Goal: Communication & Community: Participate in discussion

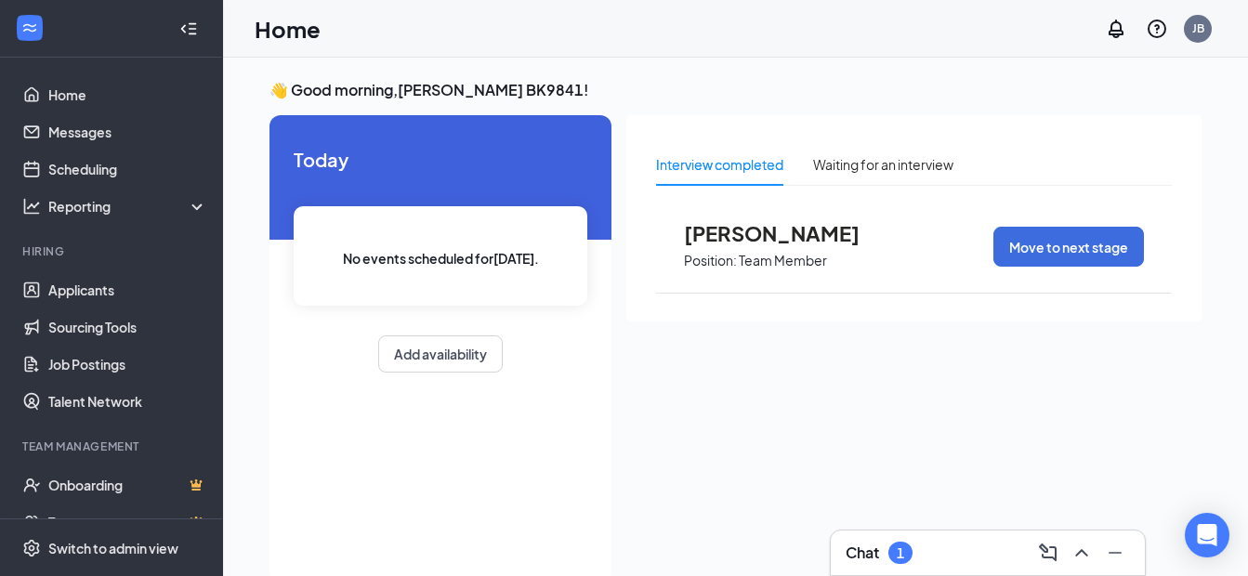
click at [905, 536] on div "Chat 1" at bounding box center [988, 553] width 314 height 45
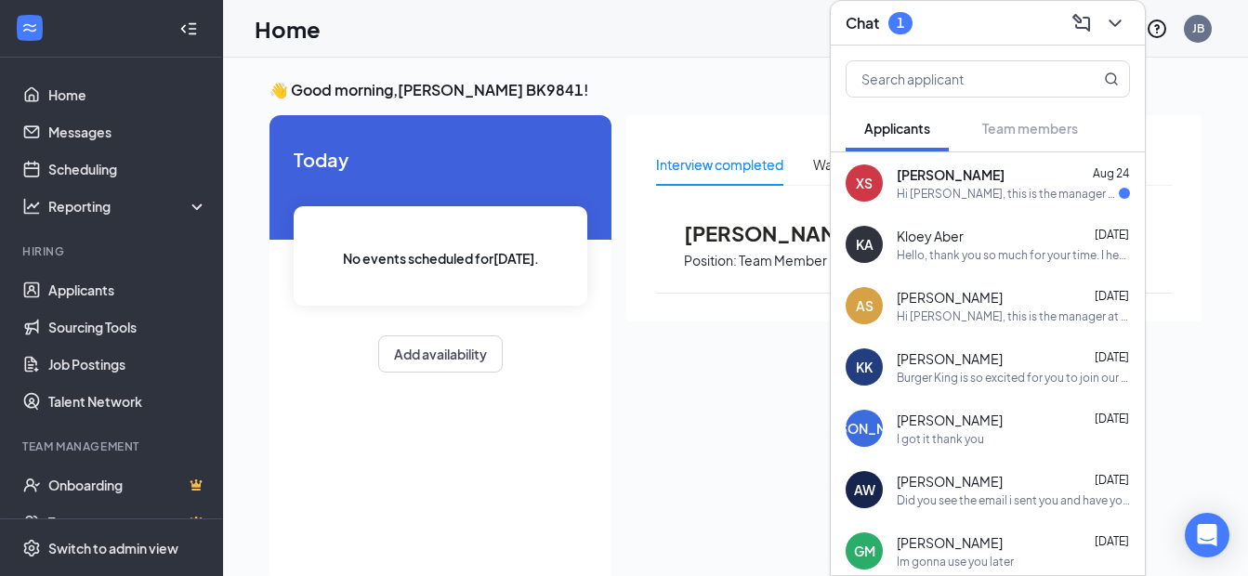
click at [971, 193] on div "Hi [PERSON_NAME], this is the manager at Burger King Your interview with us for…" at bounding box center [1008, 194] width 222 height 16
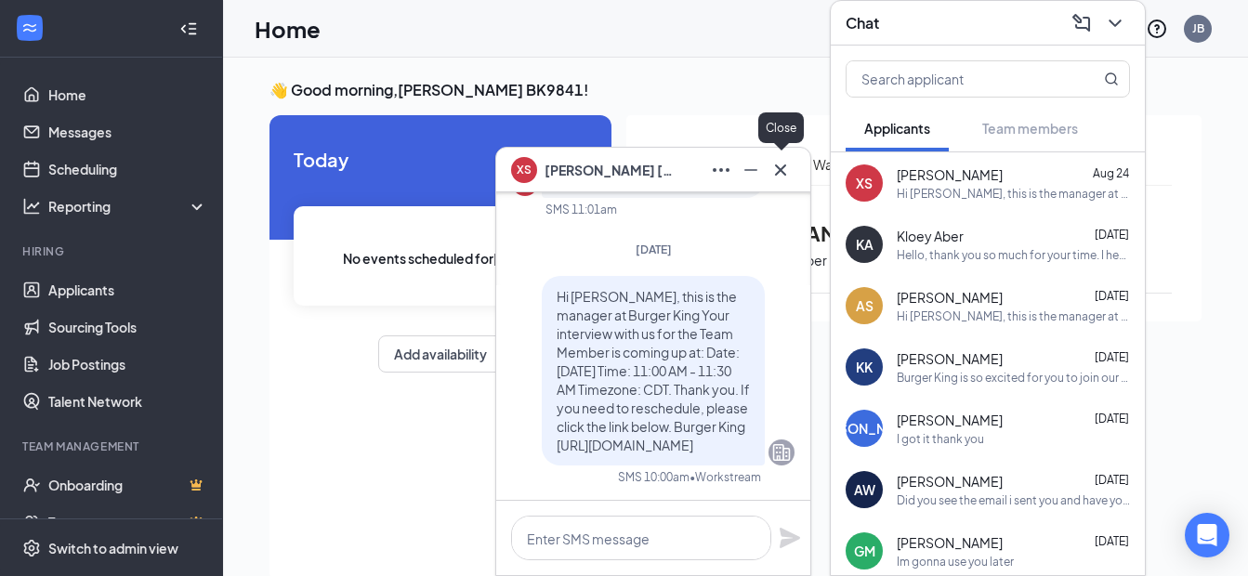
click at [771, 165] on icon "Cross" at bounding box center [781, 170] width 22 height 22
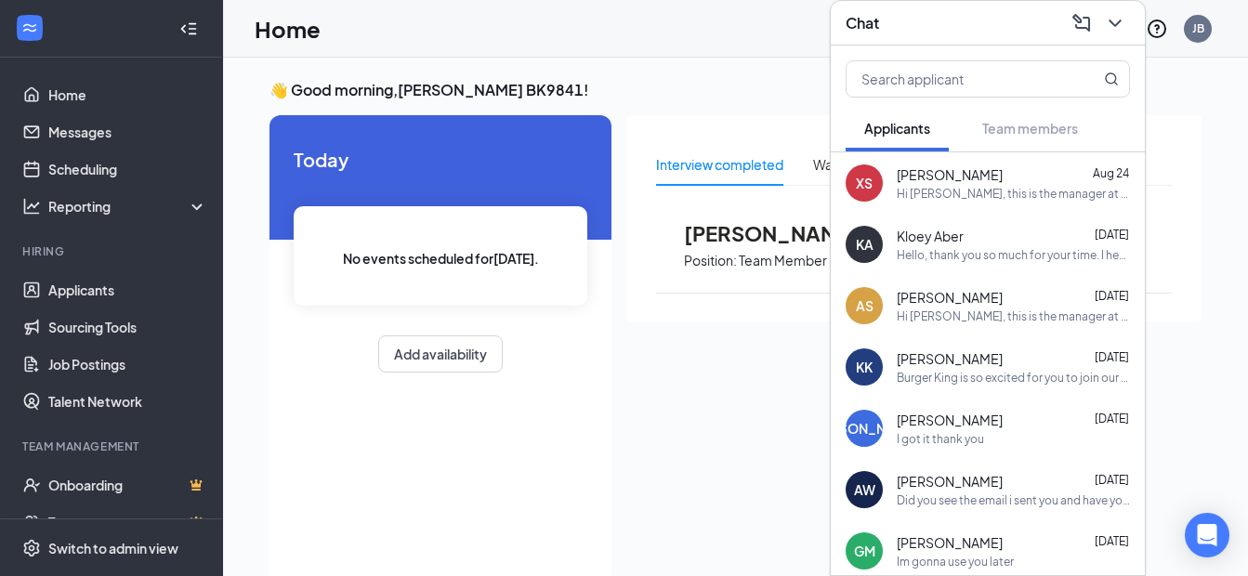
click at [959, 26] on div "Chat" at bounding box center [988, 22] width 284 height 29
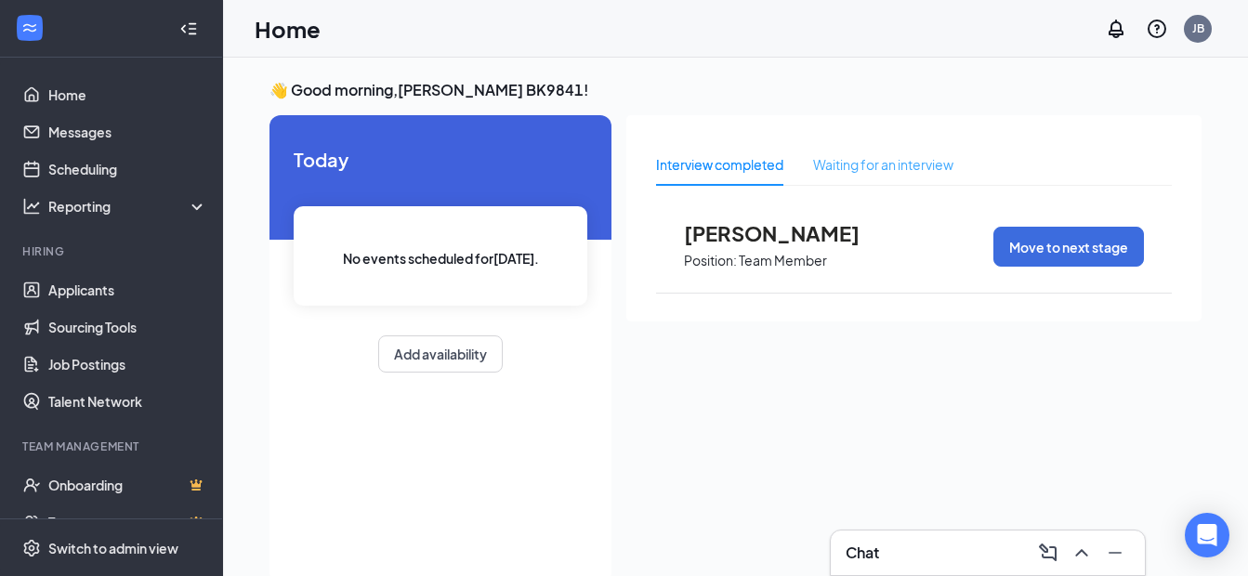
click at [862, 181] on div "Waiting for an interview" at bounding box center [883, 164] width 140 height 43
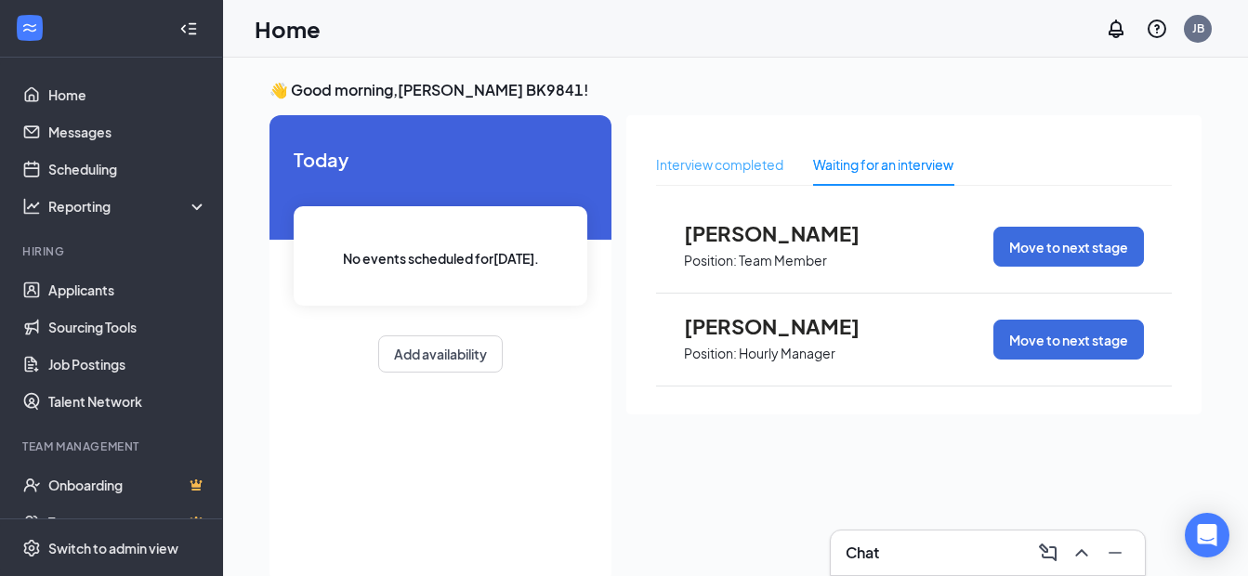
click at [768, 182] on div "Interview completed" at bounding box center [719, 164] width 127 height 43
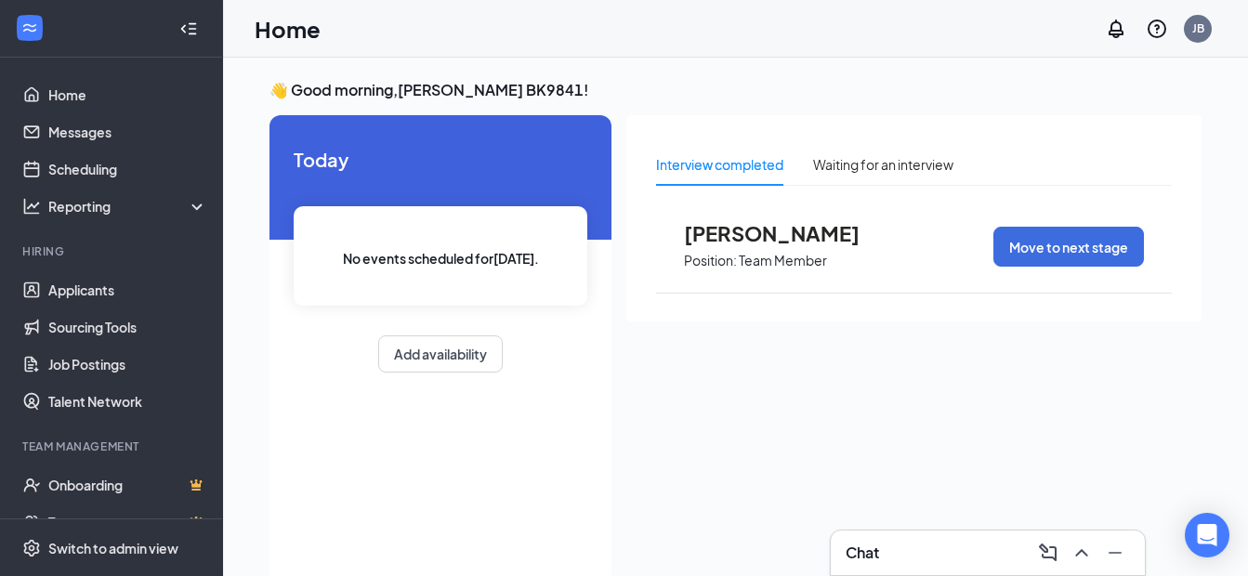
click at [895, 545] on div "Chat" at bounding box center [988, 553] width 284 height 30
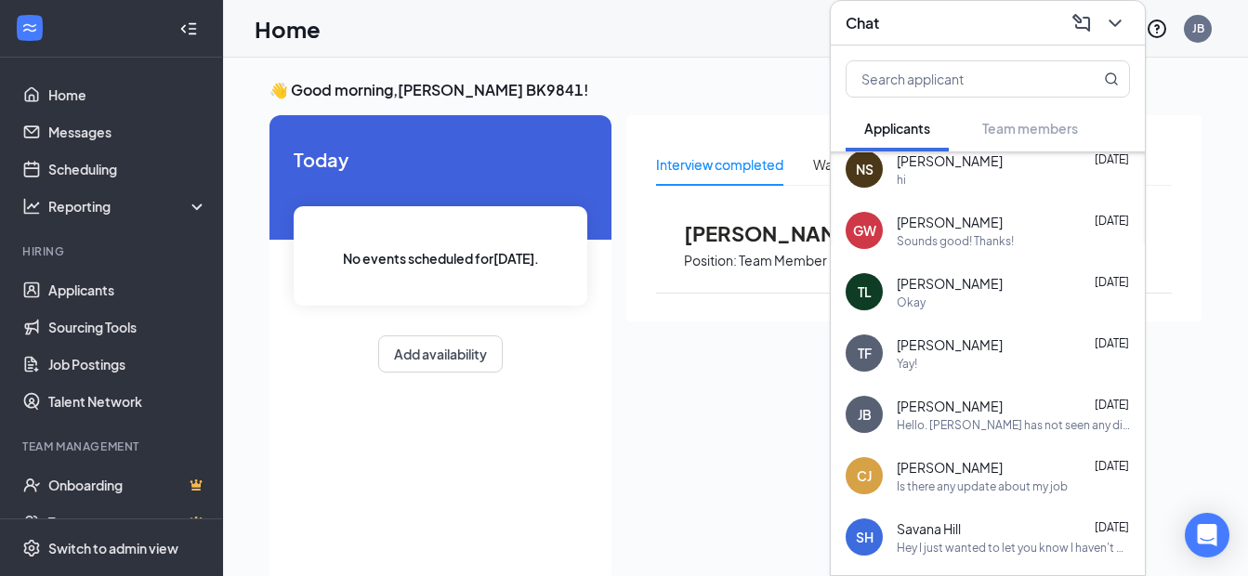
scroll to position [743, 0]
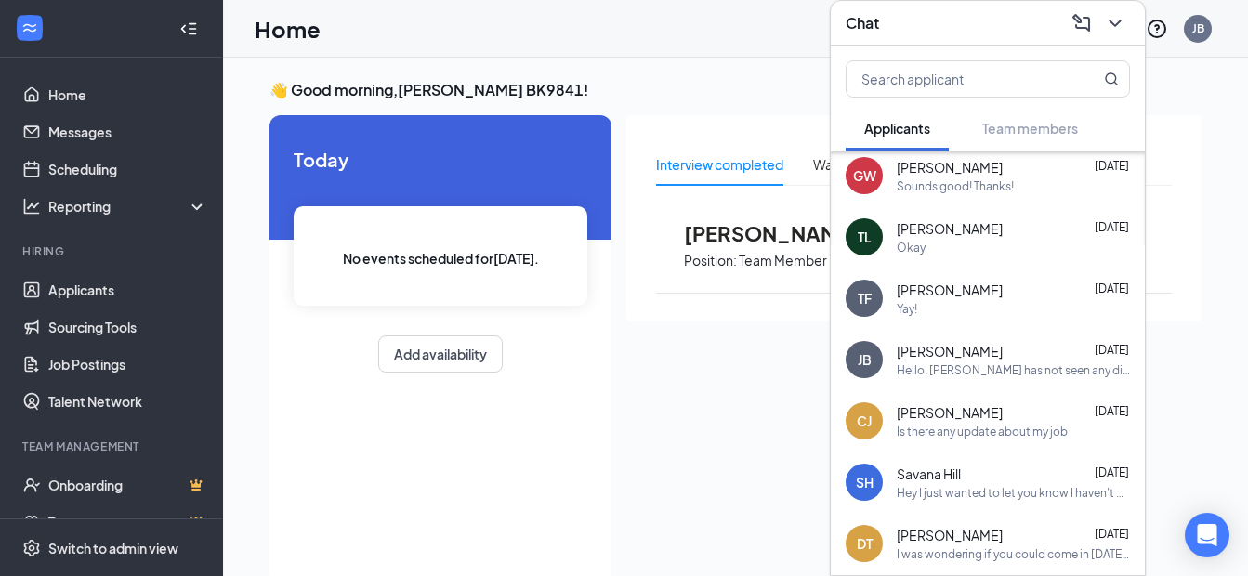
click at [936, 382] on div "[PERSON_NAME] [DATE] Hello. [PERSON_NAME] has not seen any direct deposit for t…" at bounding box center [988, 359] width 314 height 61
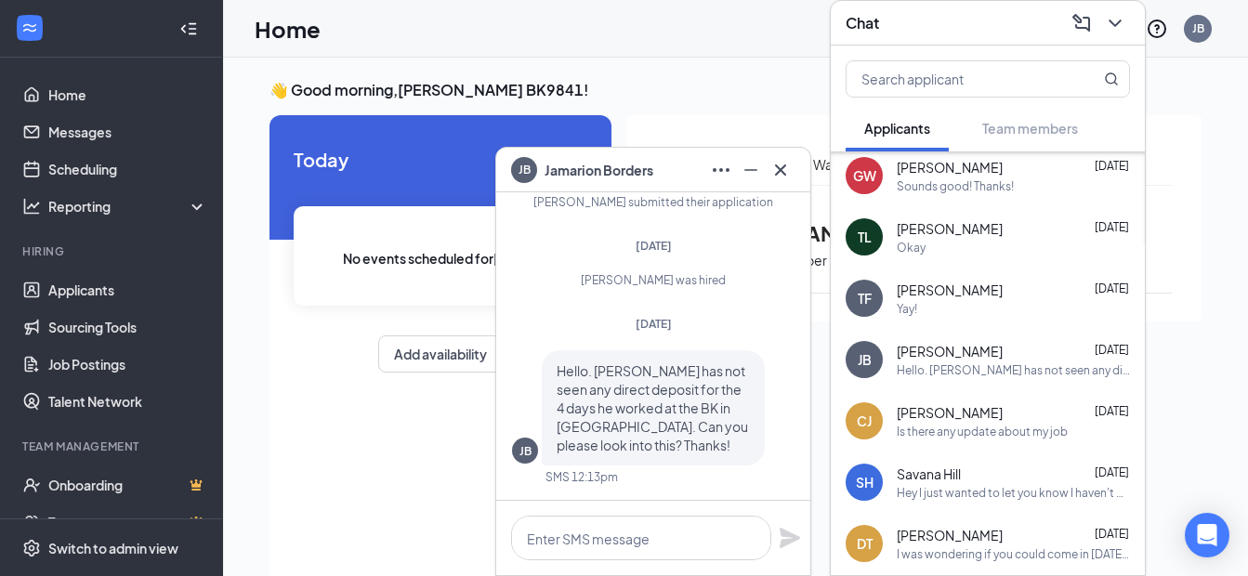
click at [783, 189] on div "[PERSON_NAME]" at bounding box center [653, 170] width 314 height 45
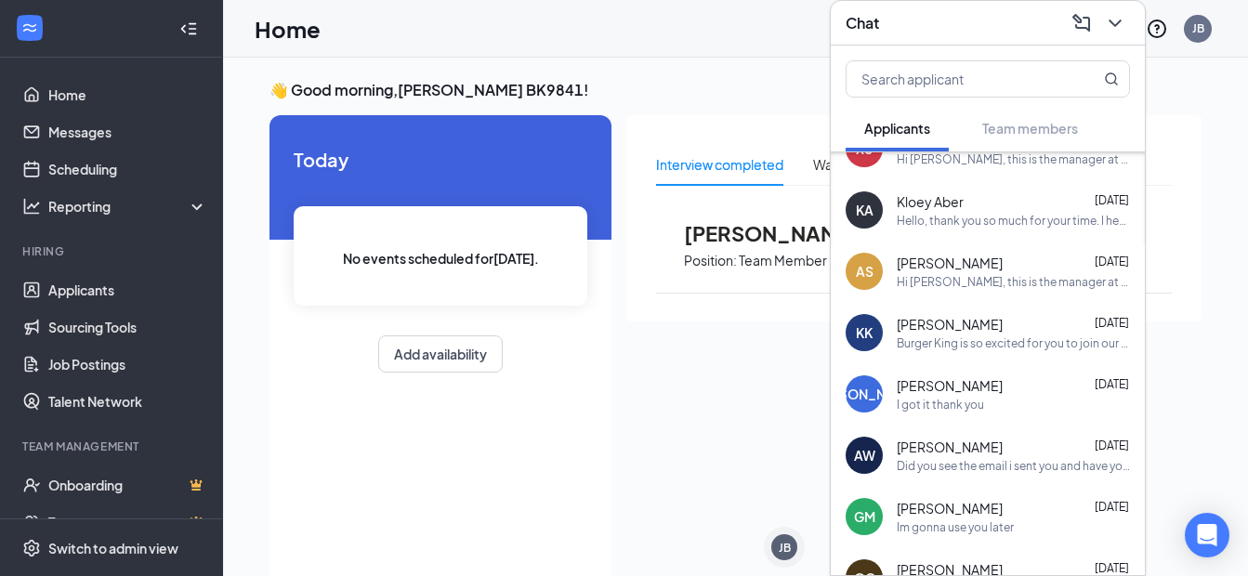
scroll to position [0, 0]
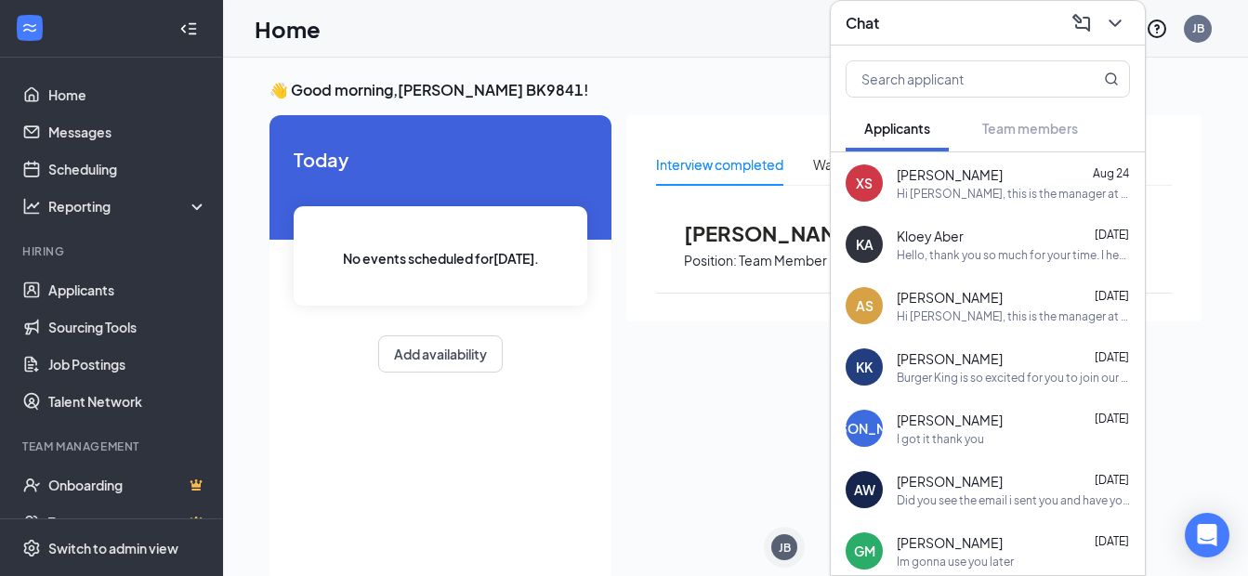
click at [918, 30] on div "Chat" at bounding box center [988, 22] width 284 height 29
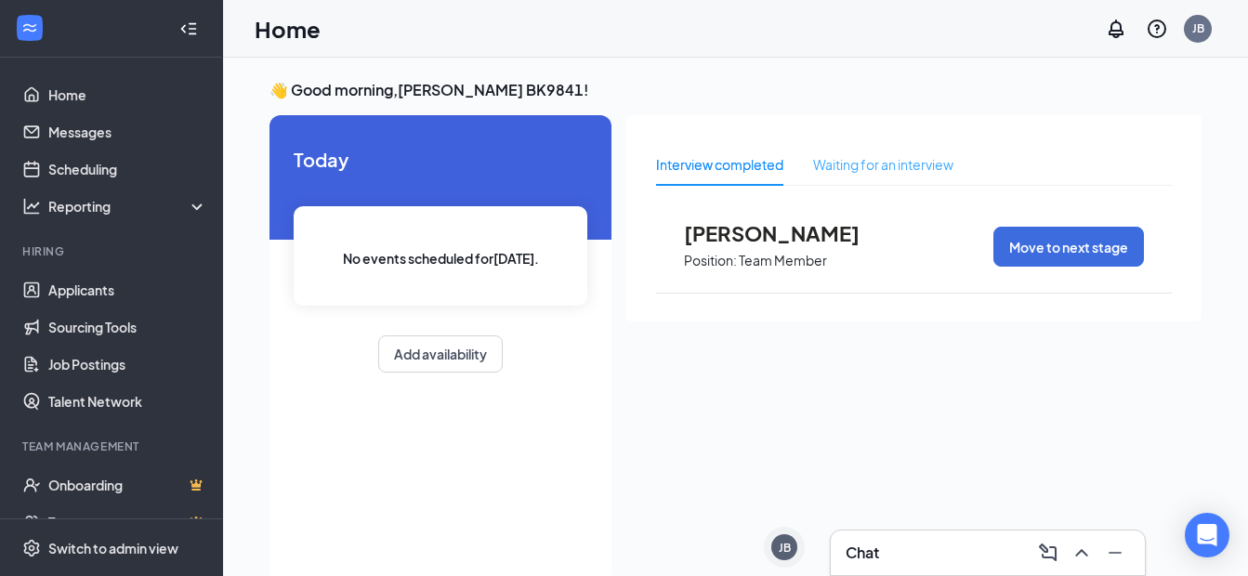
click at [815, 151] on div "Waiting for an interview" at bounding box center [883, 164] width 140 height 43
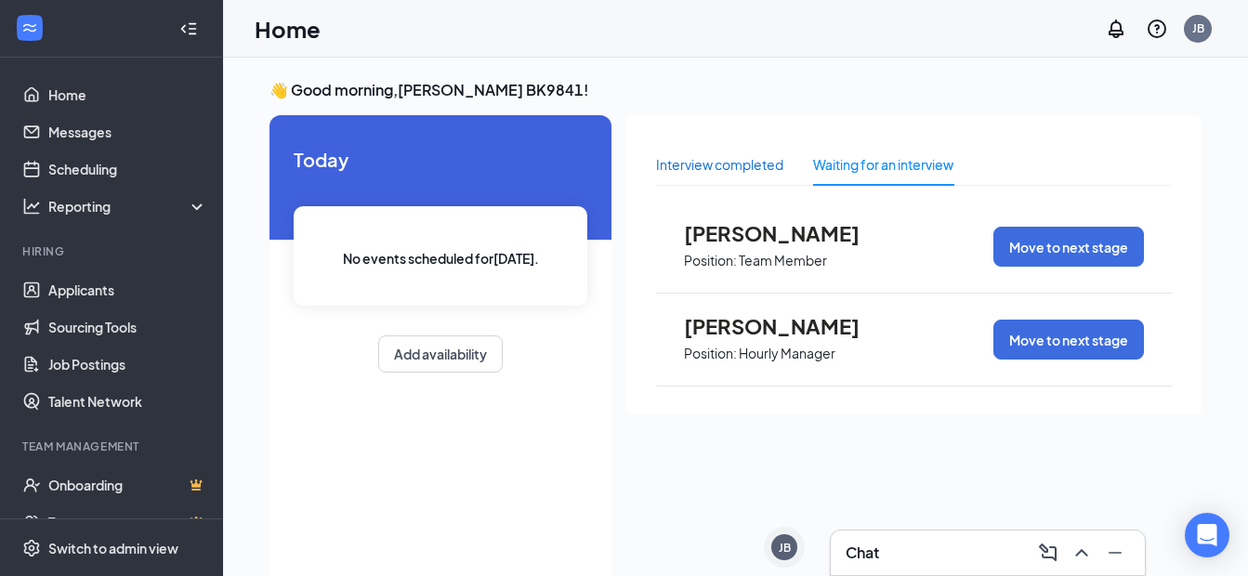
click at [771, 164] on div "Interview completed" at bounding box center [719, 164] width 127 height 20
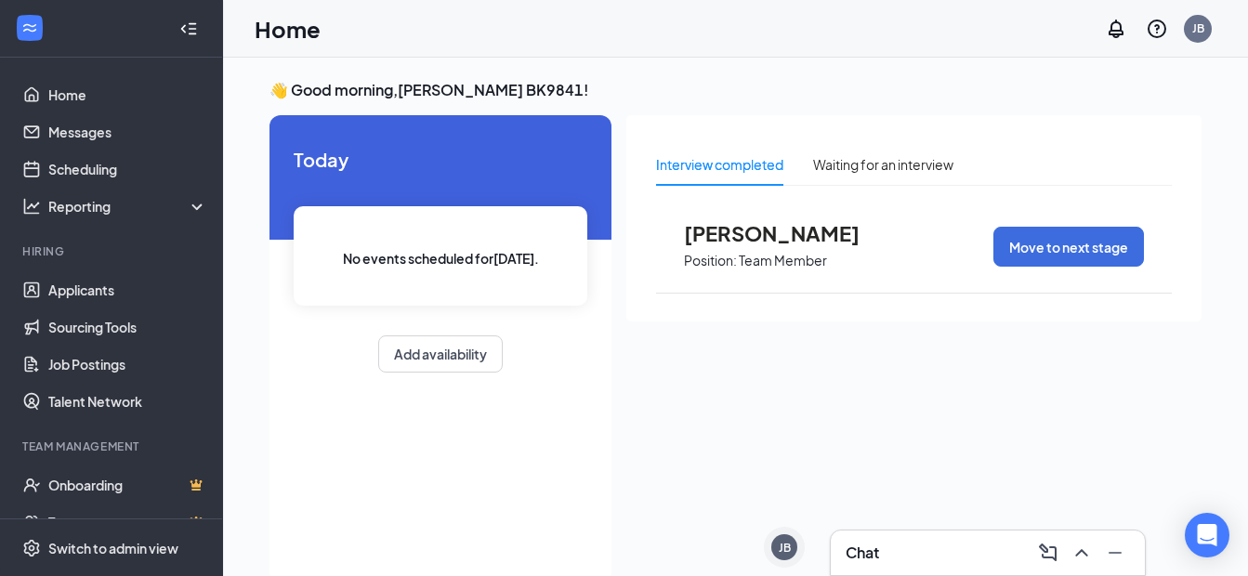
click at [648, 138] on div "Interview completed Waiting for an interview [PERSON_NAME] Position: Team Membe…" at bounding box center [913, 218] width 575 height 206
